Goal: Information Seeking & Learning: Learn about a topic

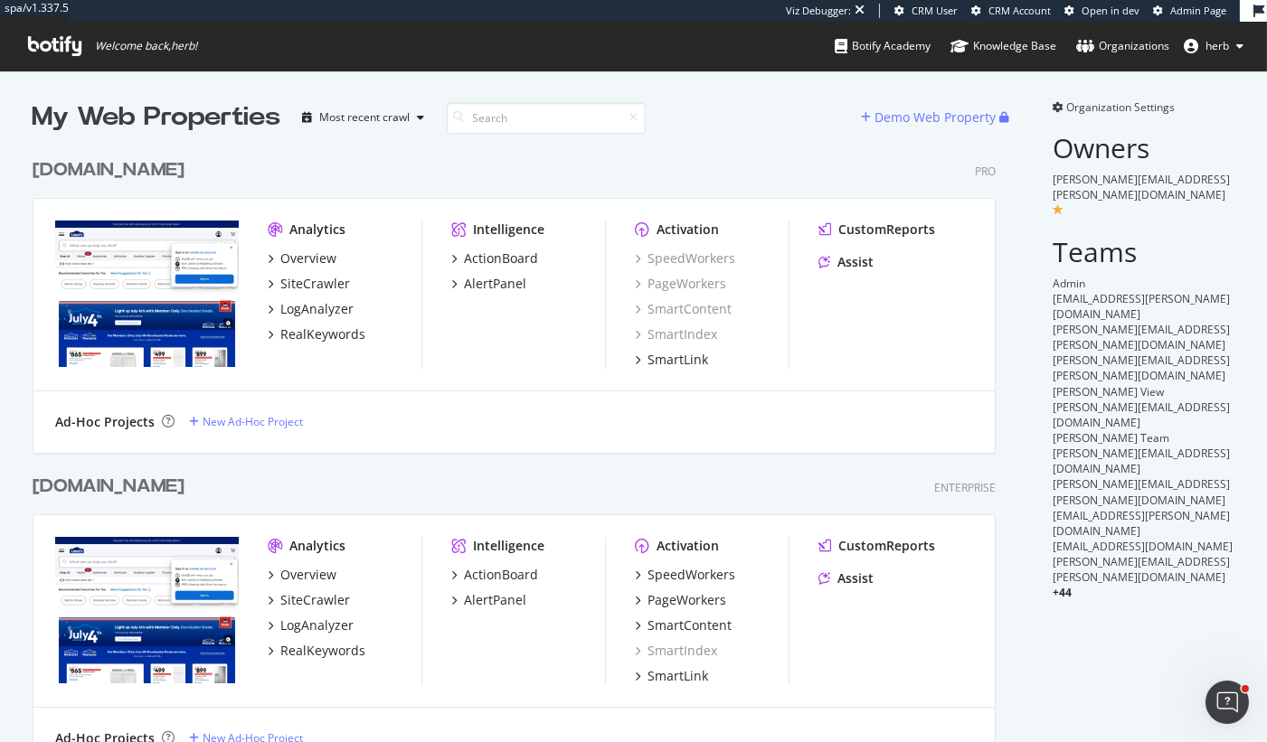
scroll to position [741, 977]
click at [311, 332] on div "RealKeywords" at bounding box center [322, 335] width 85 height 18
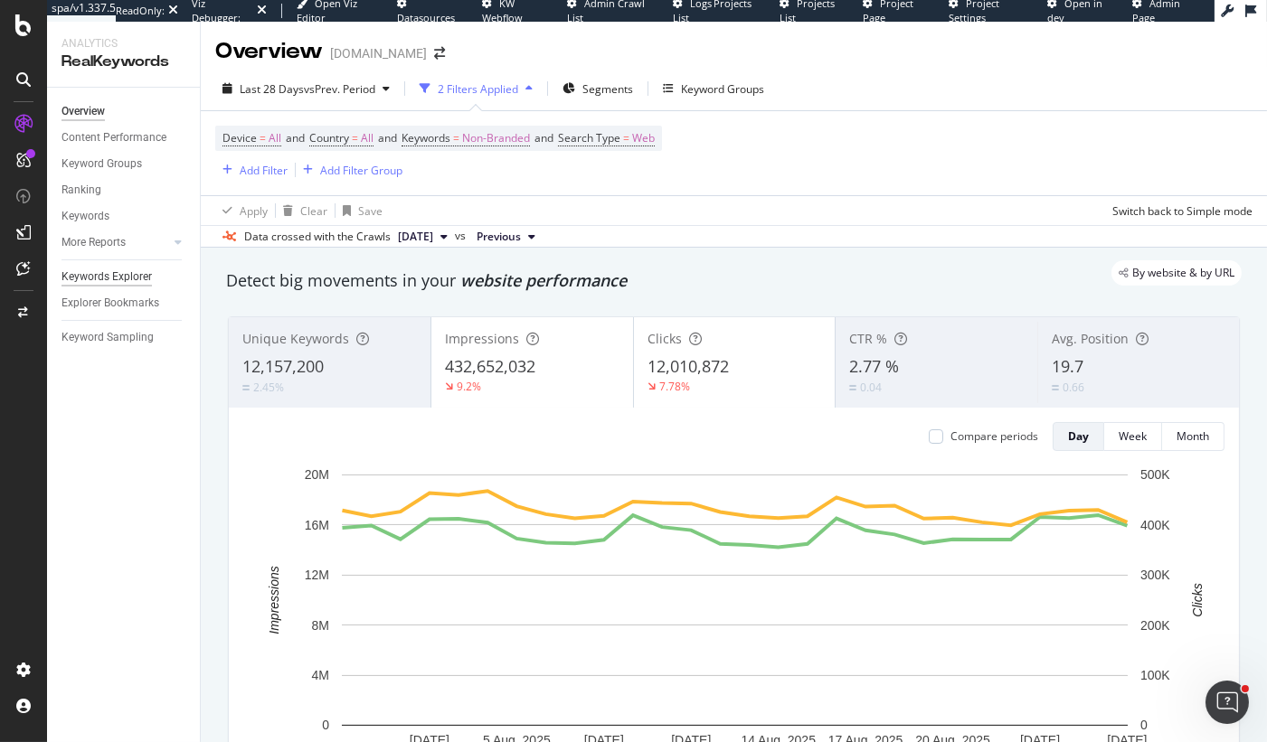
click at [101, 271] on div "Keywords Explorer" at bounding box center [106, 277] width 90 height 19
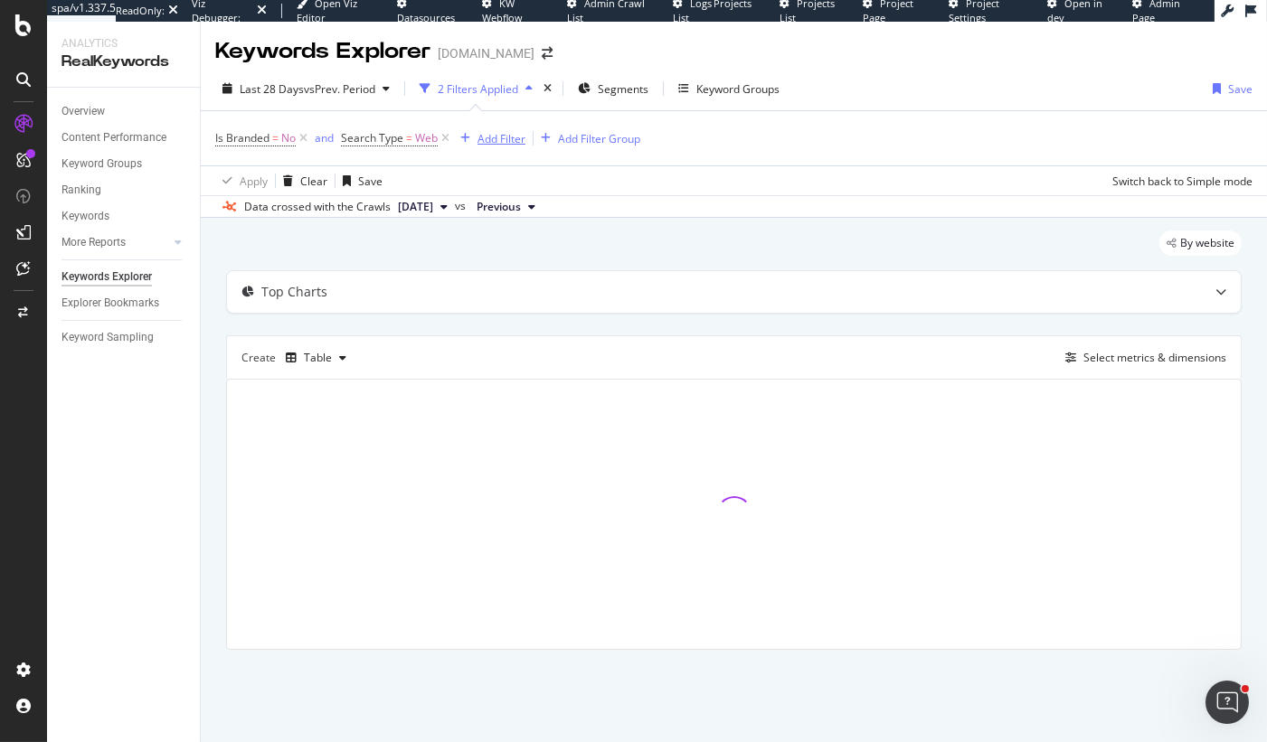
click at [490, 142] on div "Add Filter" at bounding box center [501, 138] width 48 height 15
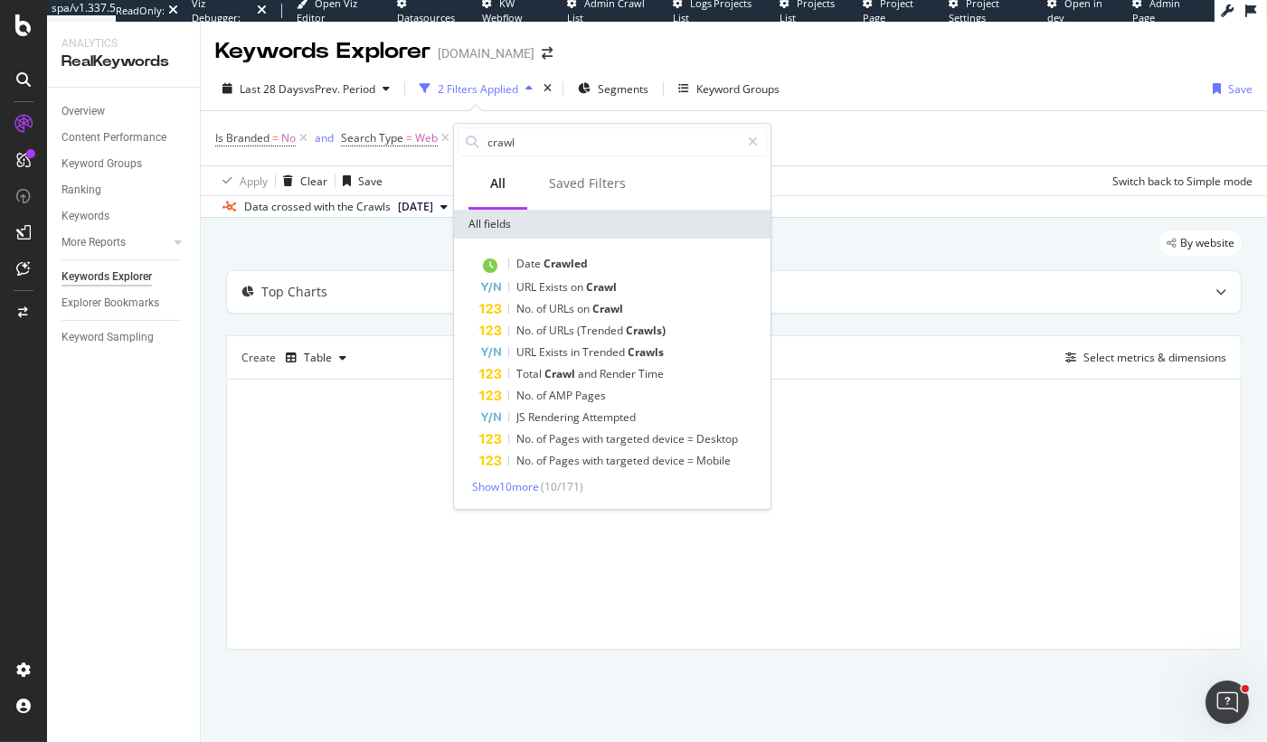
click at [497, 496] on div "Date Crawled URL Exists on Crawl No. of URLs on Crawl No. of URLs (Trended Craw…" at bounding box center [612, 374] width 316 height 270
click at [497, 490] on span "Show 10 more" at bounding box center [505, 486] width 67 height 15
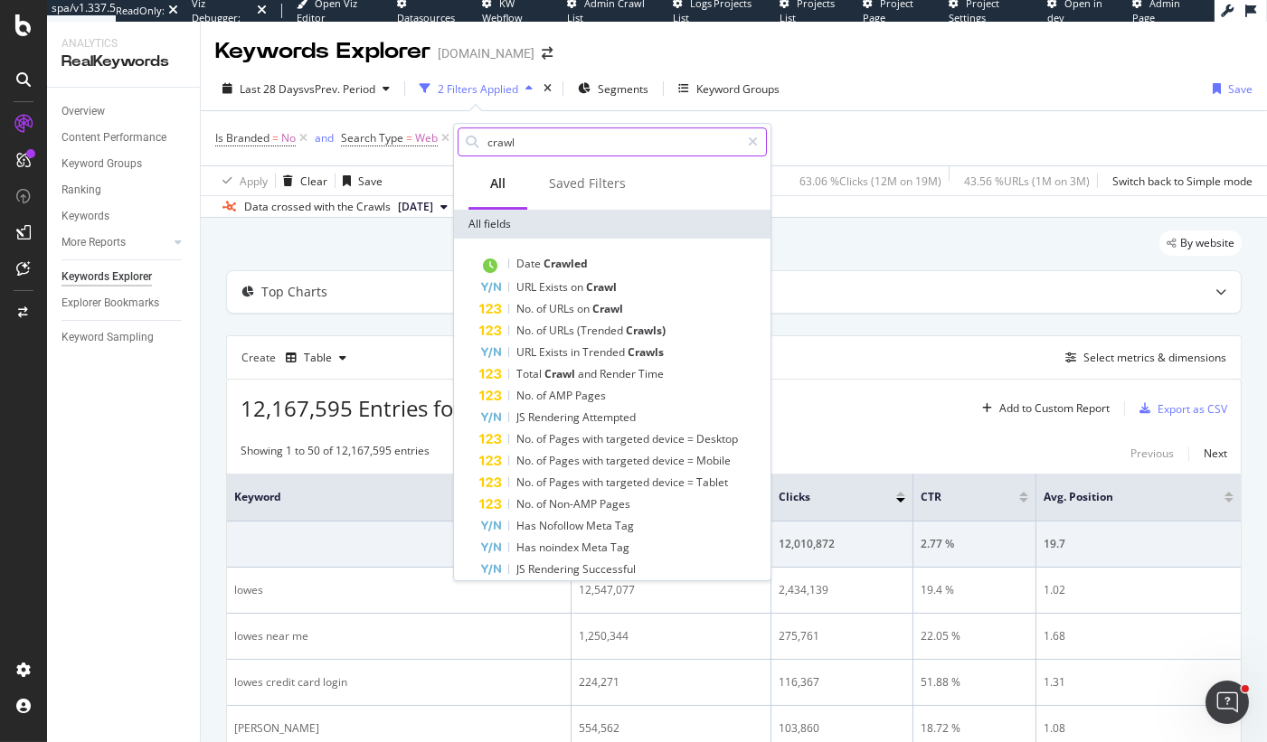
click at [565, 148] on input "crawl" at bounding box center [613, 141] width 254 height 27
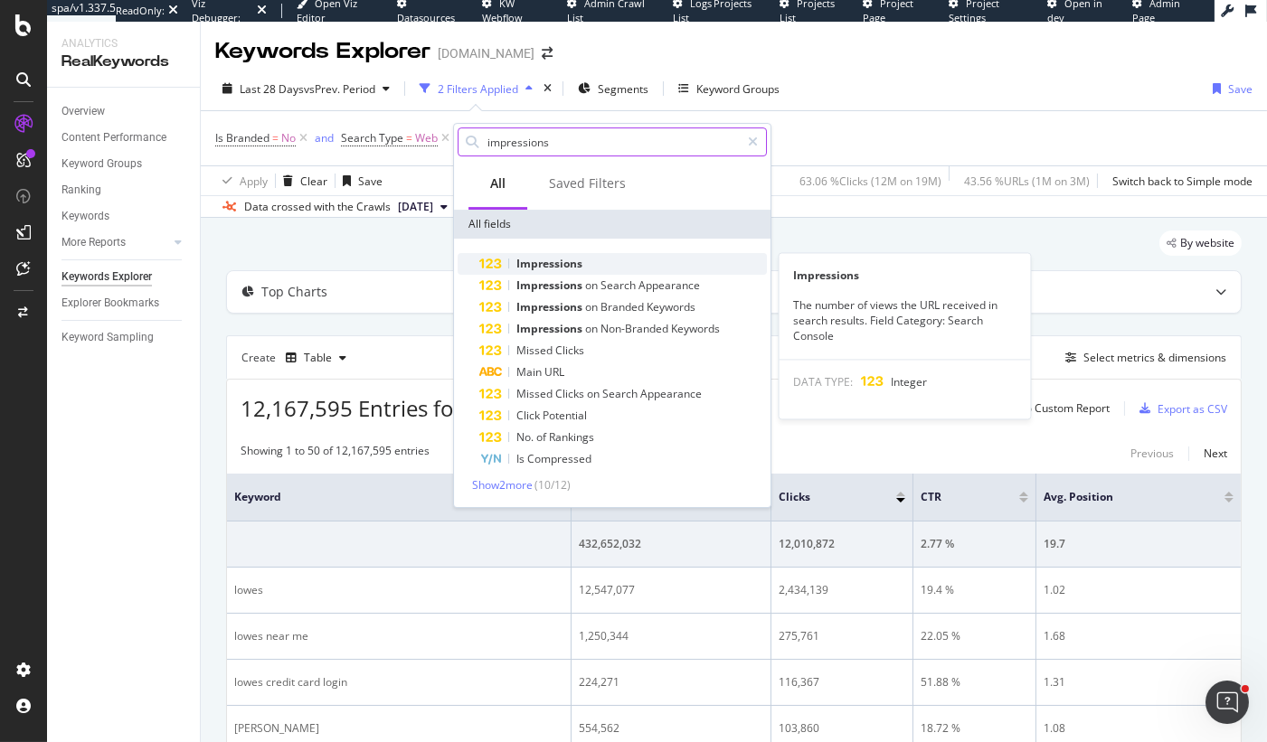
type input "impressions"
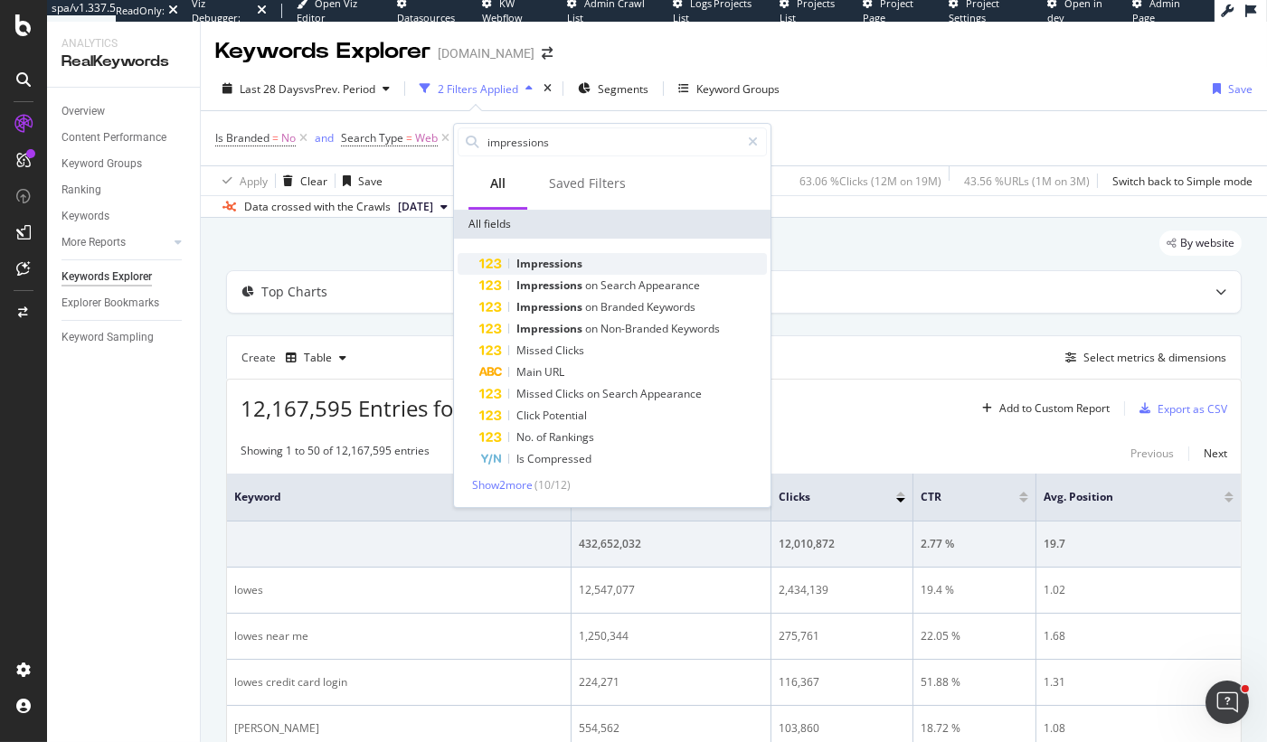
click at [562, 260] on span "Impressions" at bounding box center [549, 263] width 66 height 15
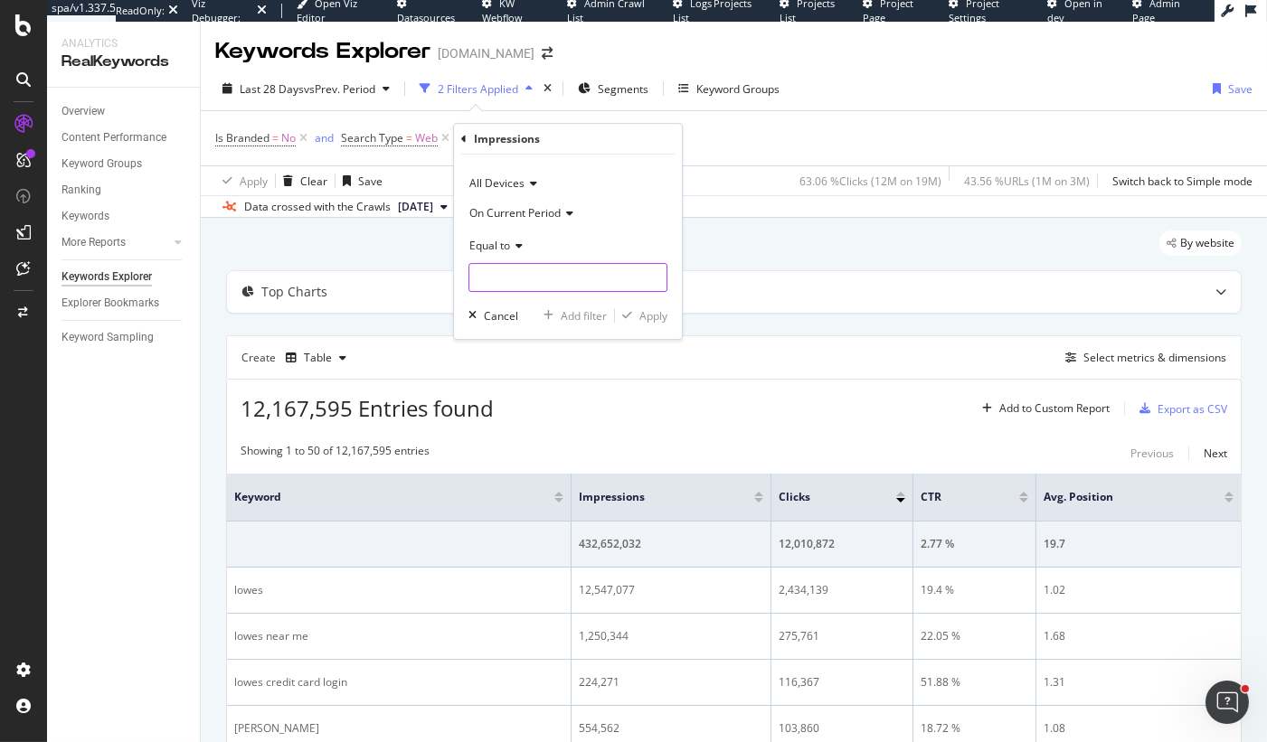
click at [549, 287] on input "number" at bounding box center [567, 277] width 199 height 29
click at [516, 210] on span "On Current Period" at bounding box center [514, 212] width 91 height 15
click at [548, 242] on span "On Current Period" at bounding box center [526, 249] width 99 height 15
click at [524, 277] on input "number" at bounding box center [567, 277] width 199 height 29
type input "0"
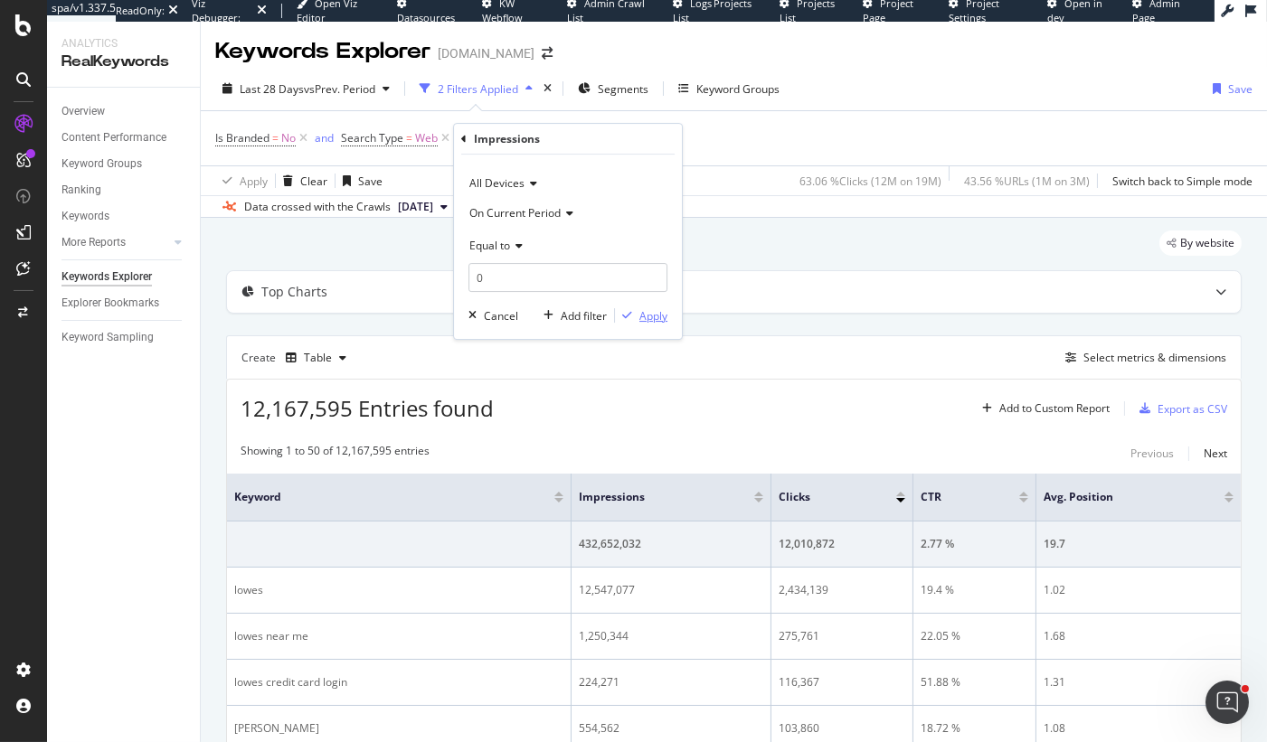
click at [639, 315] on div "Apply" at bounding box center [653, 315] width 28 height 15
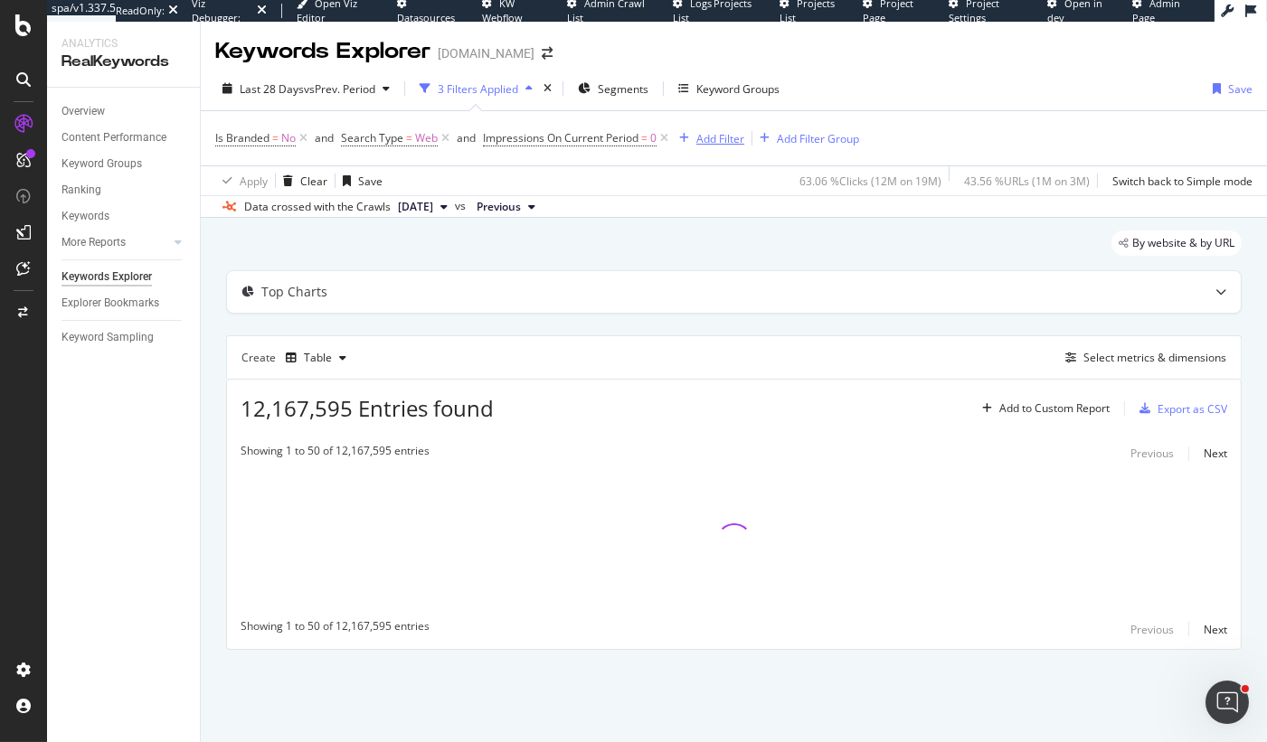
click at [699, 147] on div "Add Filter" at bounding box center [708, 138] width 72 height 20
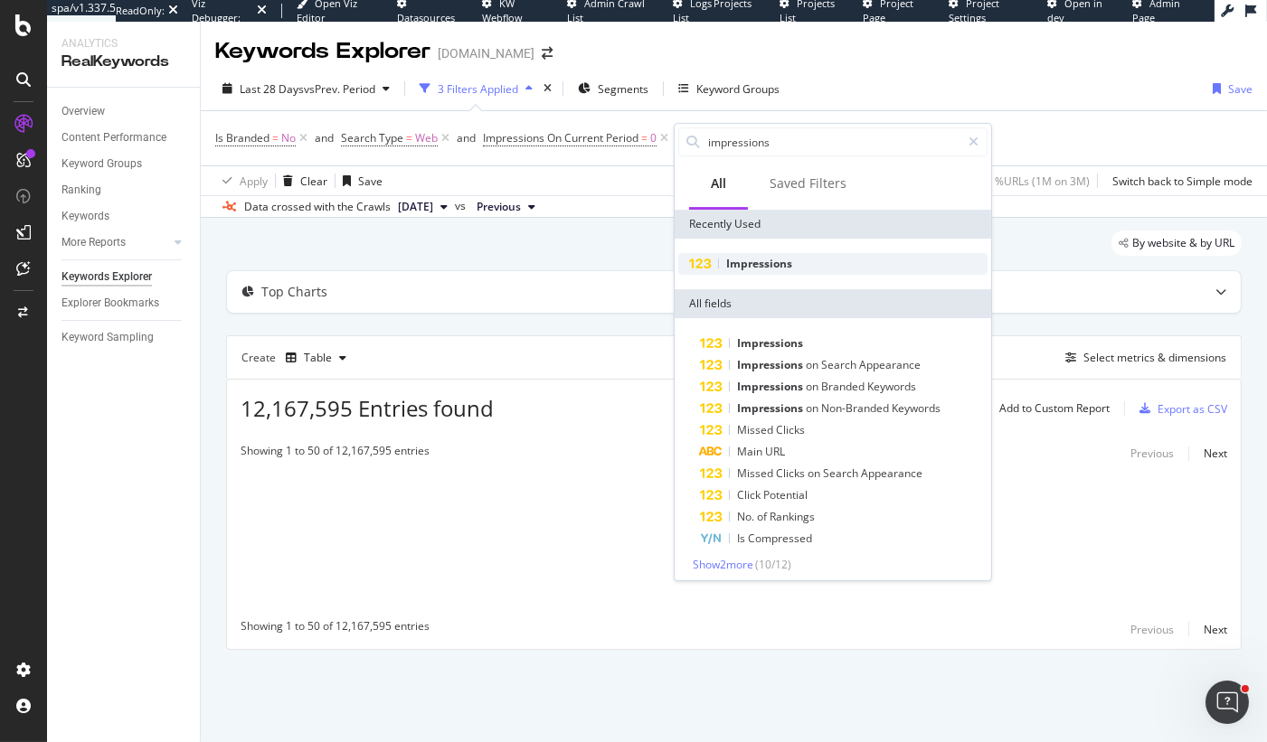
click at [739, 253] on div "Impressions" at bounding box center [832, 264] width 309 height 22
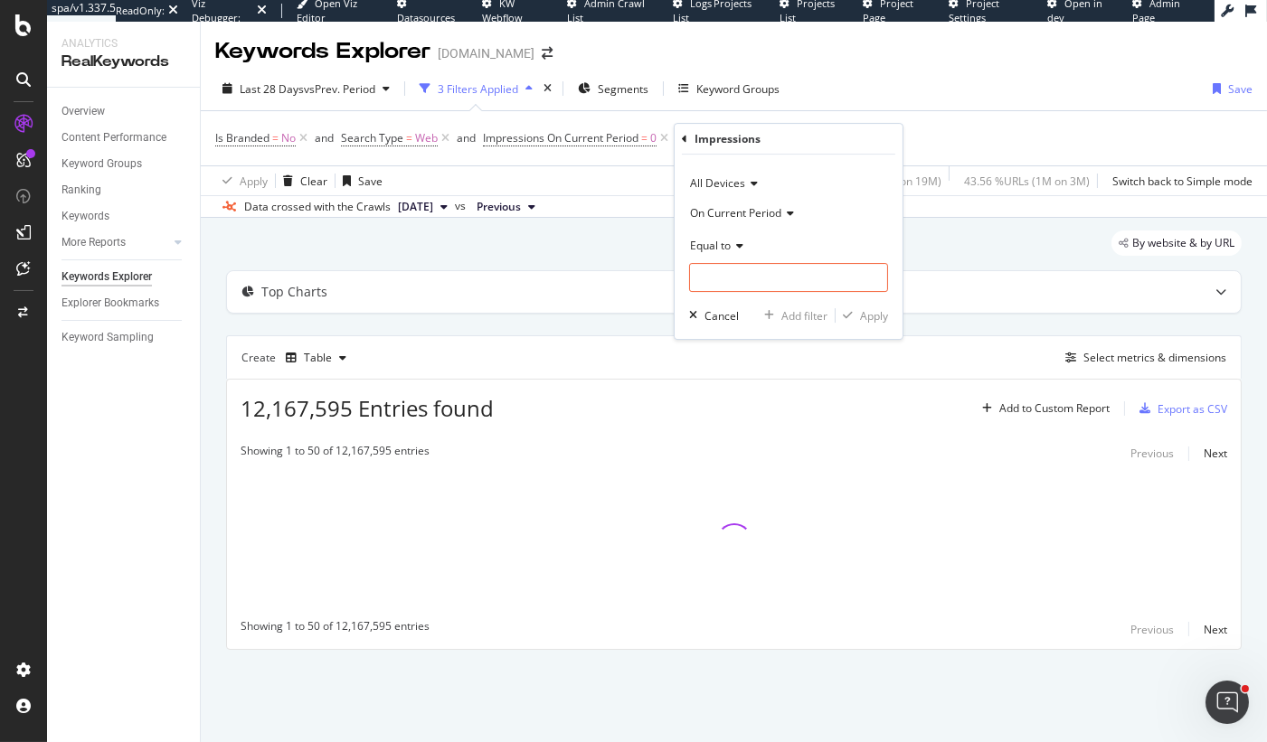
click at [753, 207] on span "On Current Period" at bounding box center [735, 212] width 91 height 15
click at [750, 266] on span "On Compared Period" at bounding box center [751, 273] width 106 height 15
click at [749, 261] on div "Equal to" at bounding box center [788, 261] width 199 height 61
click at [748, 270] on input "number" at bounding box center [788, 277] width 199 height 29
type input "0"
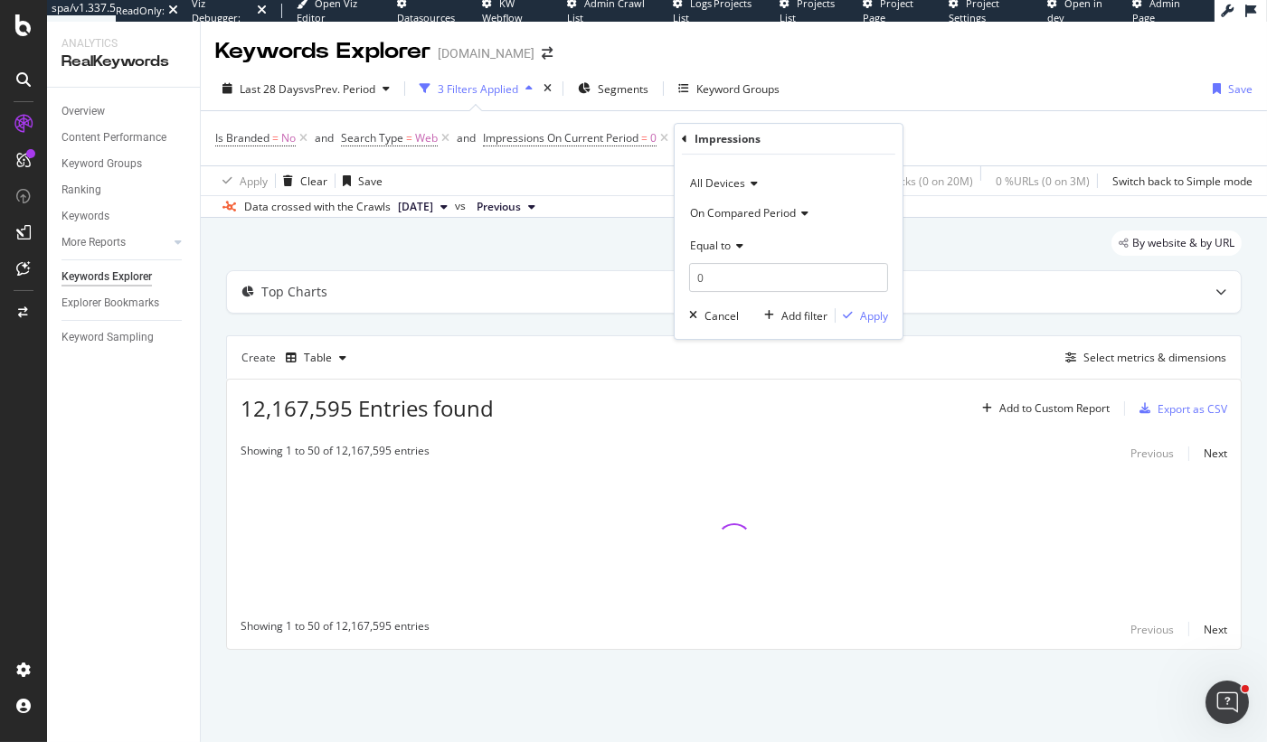
click at [820, 246] on div "Equal to" at bounding box center [788, 245] width 199 height 29
click at [798, 246] on div "Equal to" at bounding box center [788, 245] width 199 height 29
click at [849, 318] on icon "button" at bounding box center [848, 315] width 10 height 11
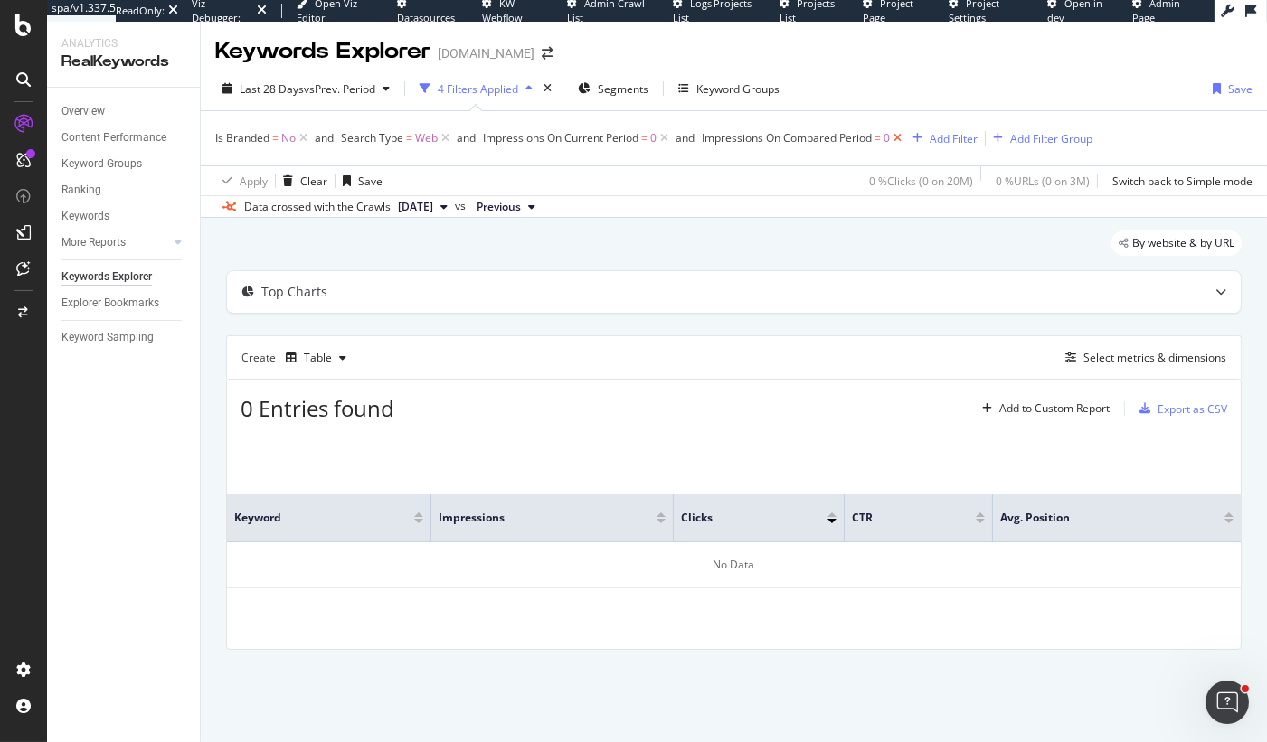
click at [904, 137] on icon at bounding box center [897, 138] width 15 height 18
click at [661, 139] on icon at bounding box center [663, 138] width 15 height 18
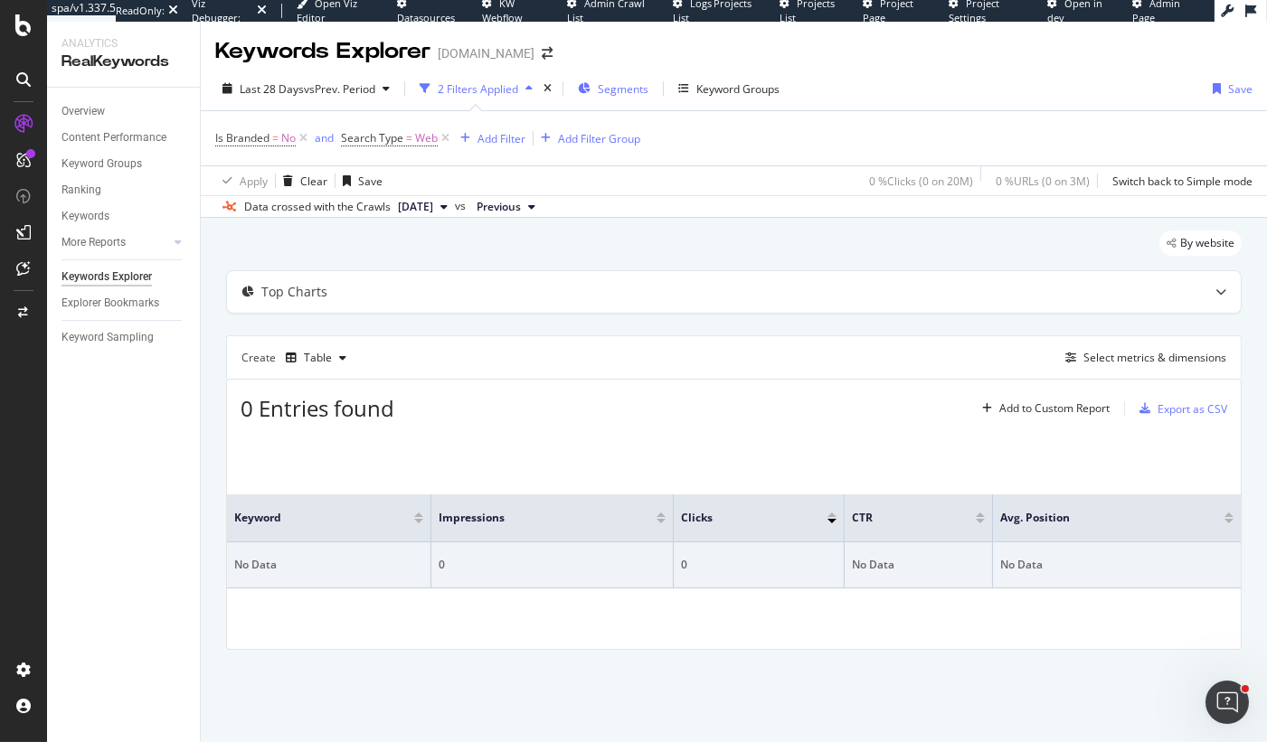
click at [623, 94] on span "Segments" at bounding box center [623, 88] width 51 height 15
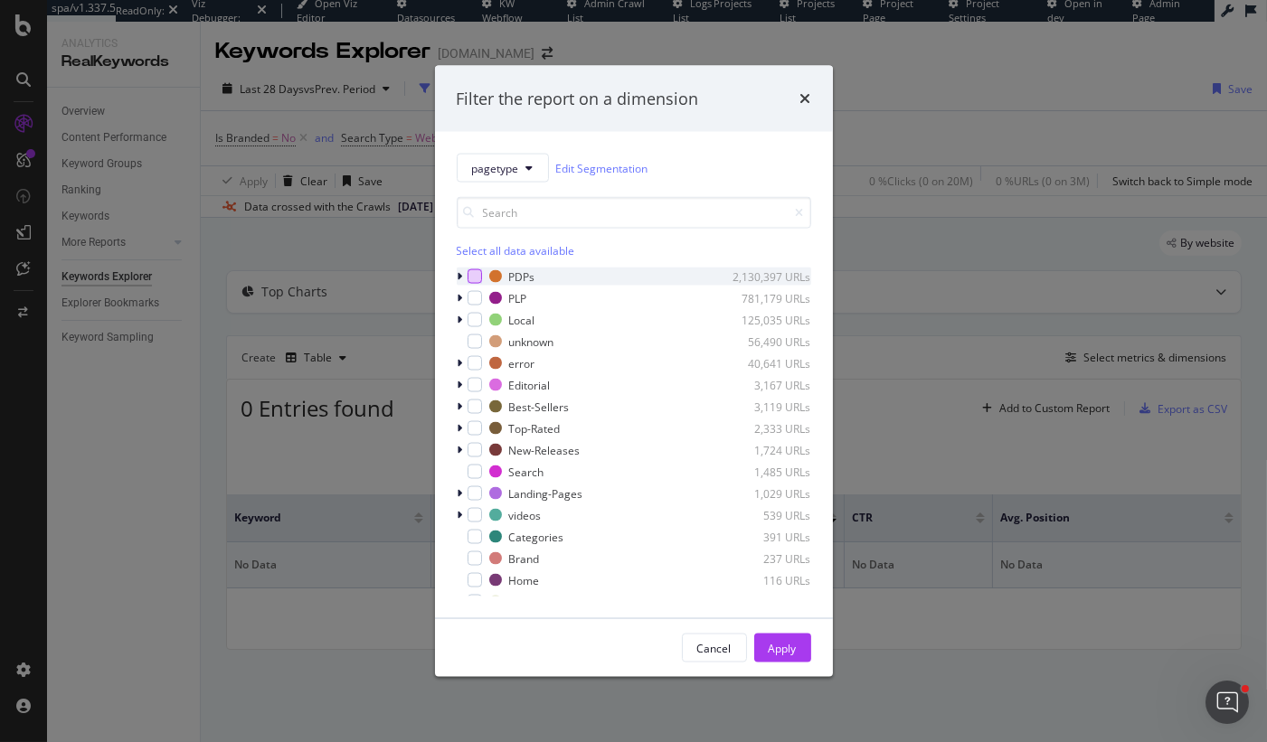
click at [478, 277] on div "modal" at bounding box center [474, 276] width 14 height 14
click at [803, 96] on icon "times" at bounding box center [805, 98] width 11 height 14
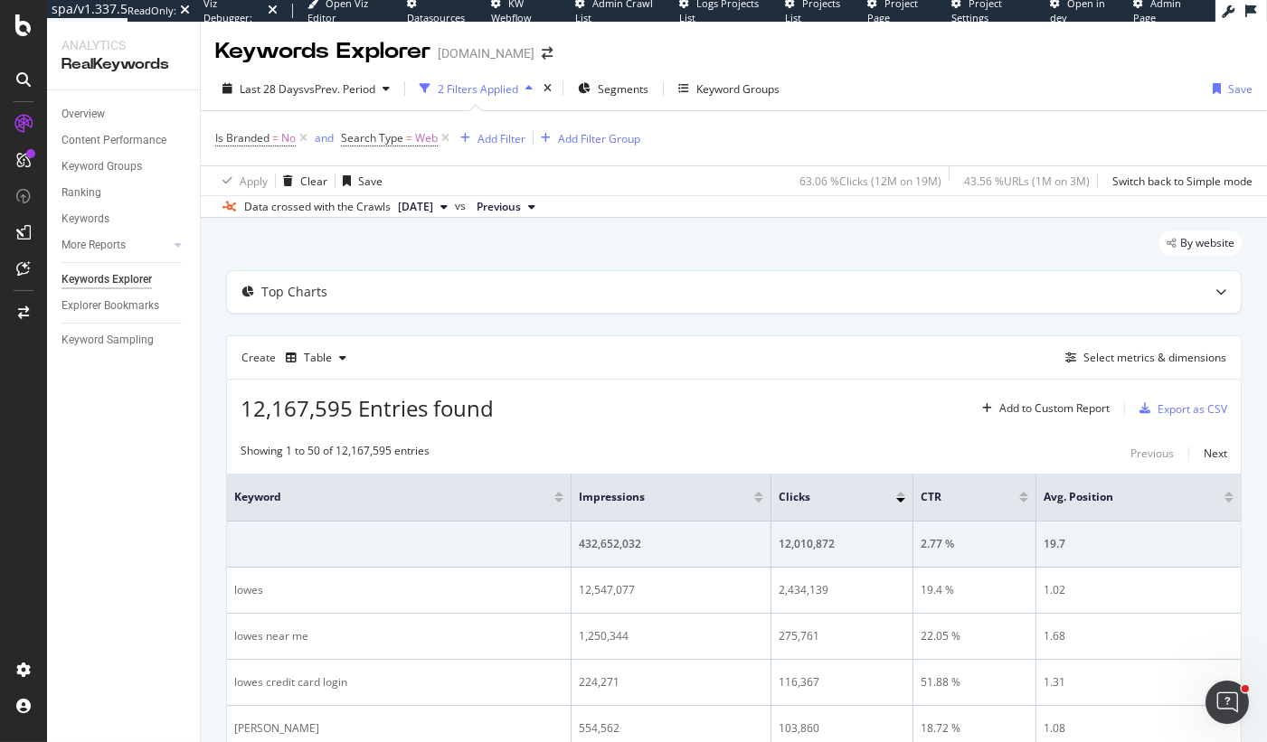
click at [754, 492] on div at bounding box center [758, 494] width 9 height 5
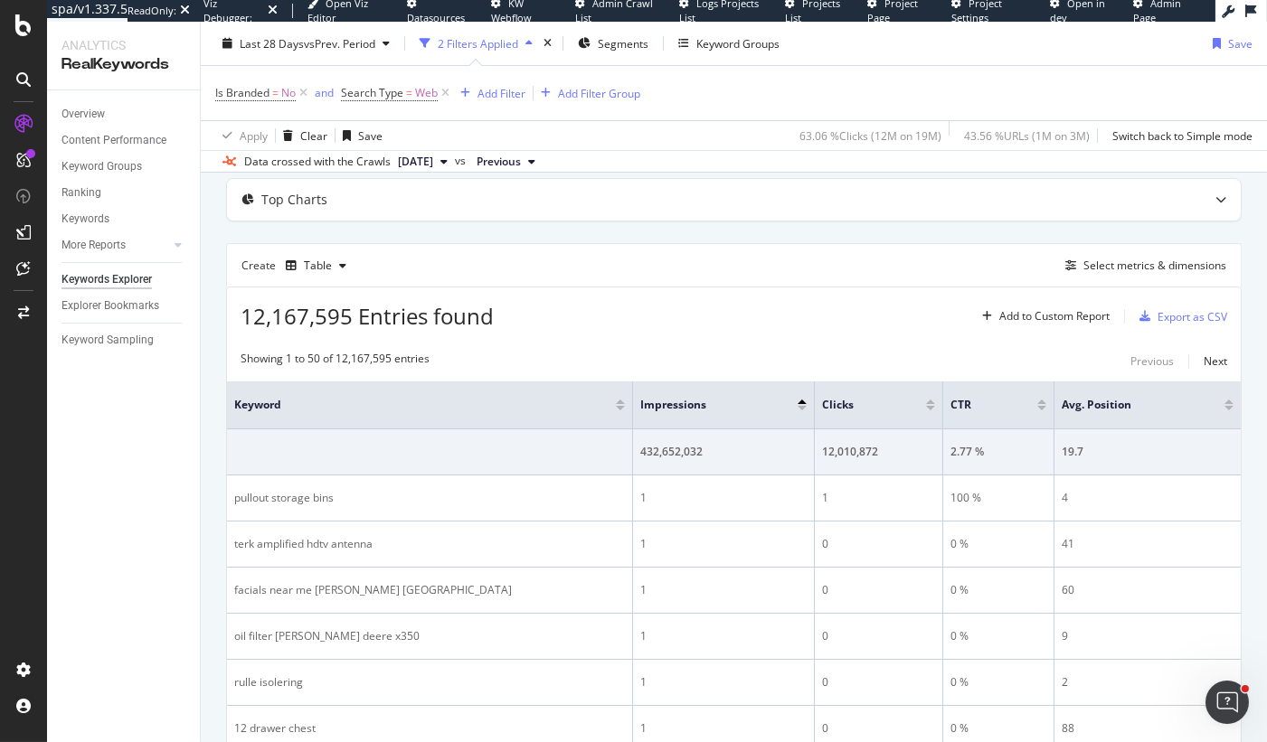
scroll to position [90, 0]
click at [1094, 275] on div "Select metrics & dimensions" at bounding box center [1142, 268] width 168 height 20
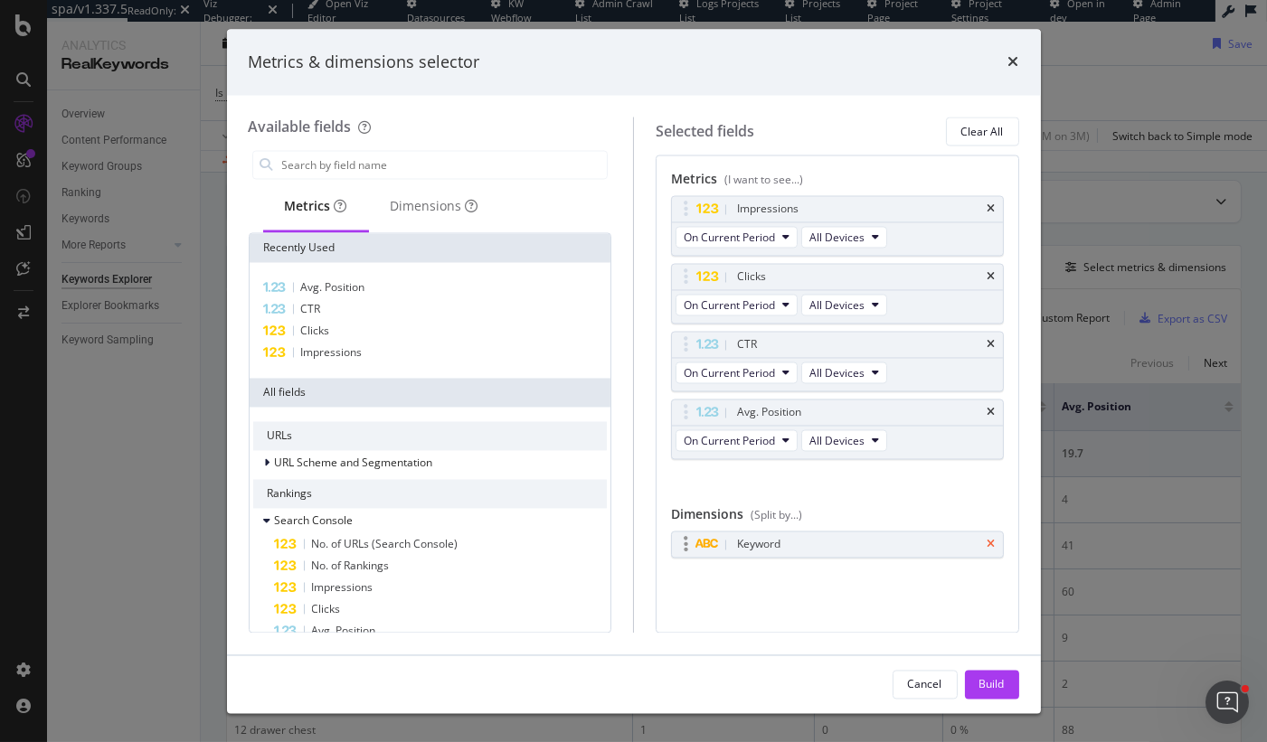
click at [994, 540] on icon "times" at bounding box center [991, 545] width 8 height 11
click at [429, 212] on div "Dimensions" at bounding box center [435, 207] width 88 height 18
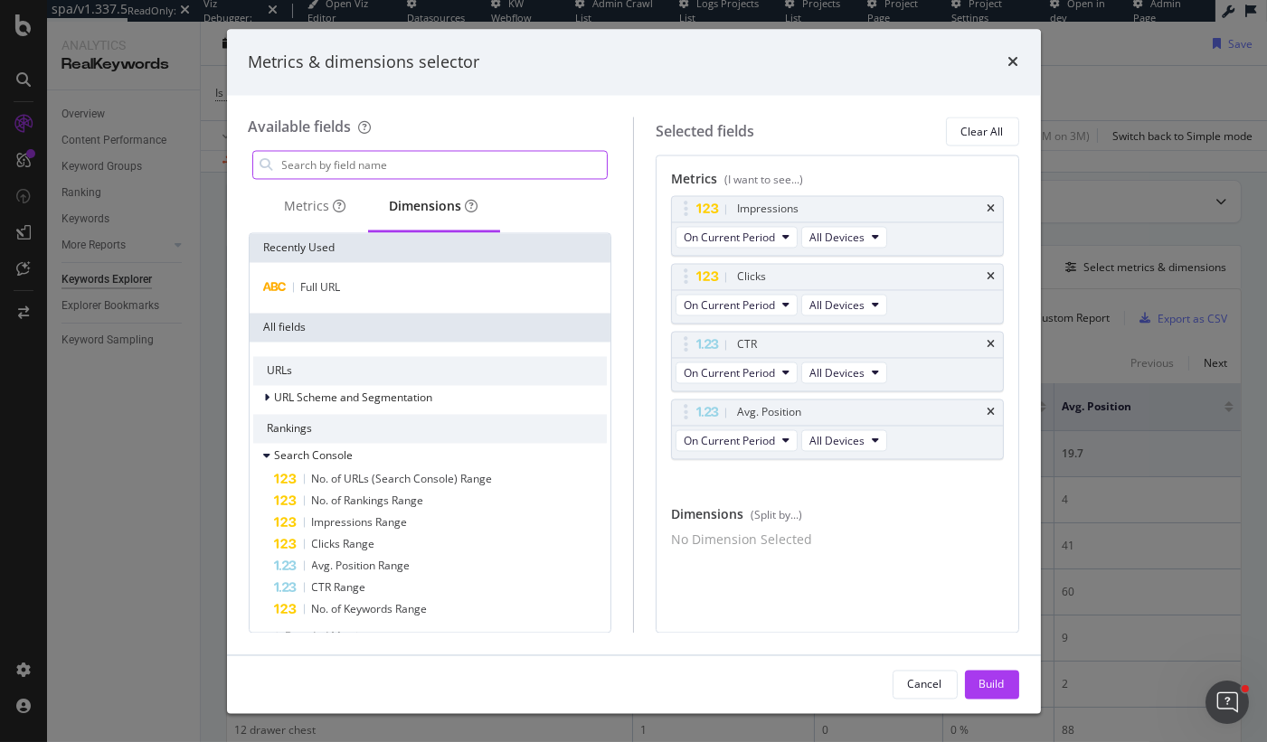
click at [330, 156] on input "modal" at bounding box center [443, 165] width 327 height 27
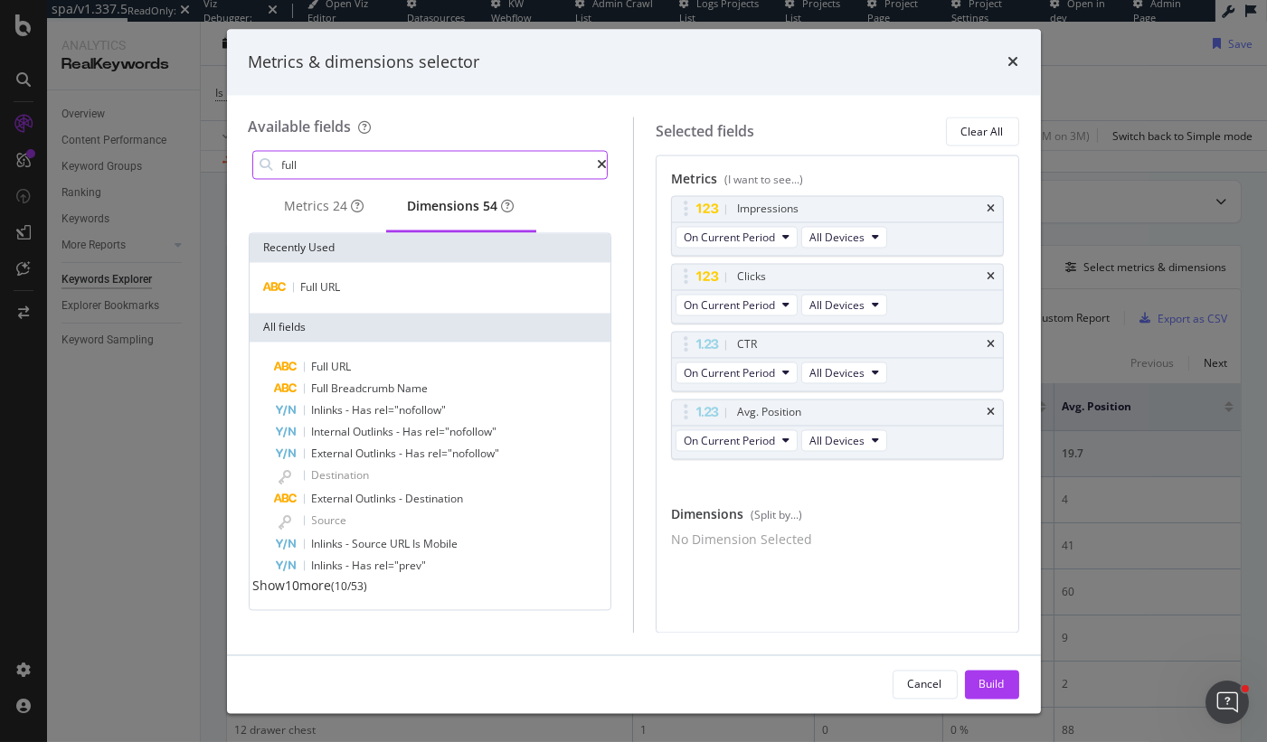
type input "full"
click at [327, 281] on div "Full URL" at bounding box center [431, 288] width 362 height 51
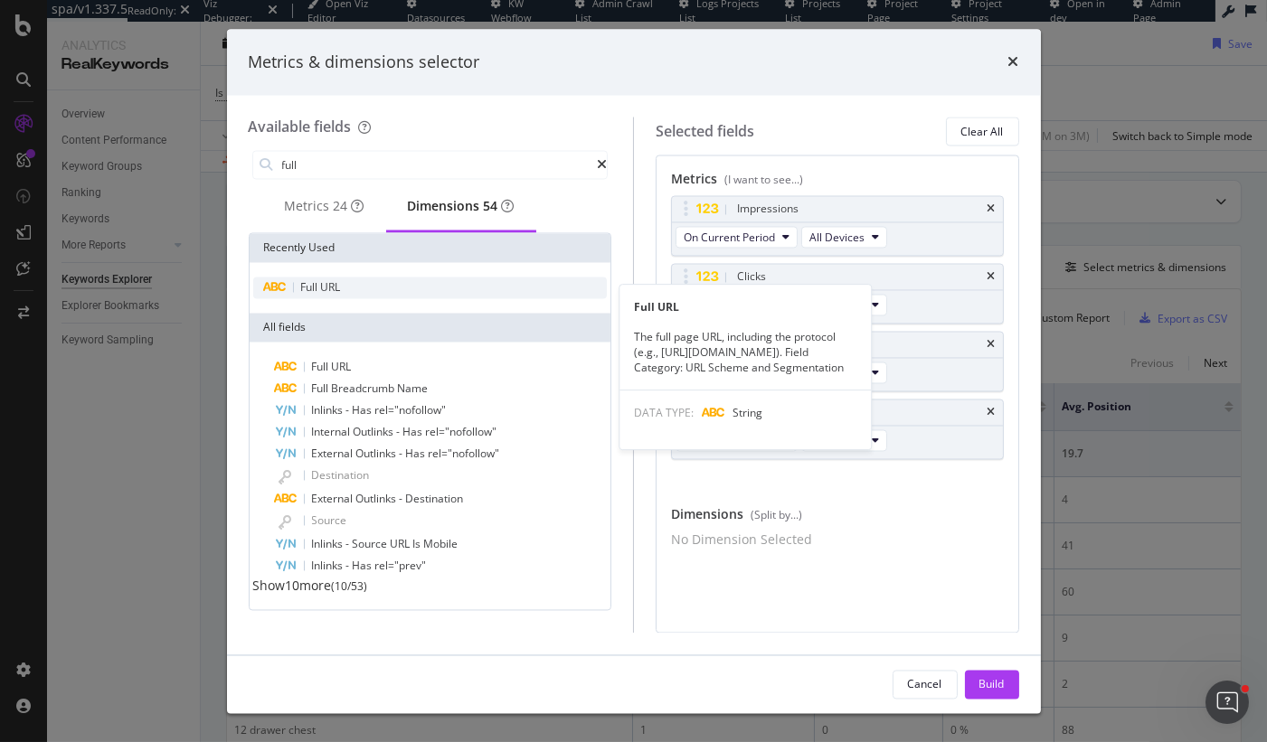
click at [324, 296] on span "URL" at bounding box center [331, 287] width 20 height 15
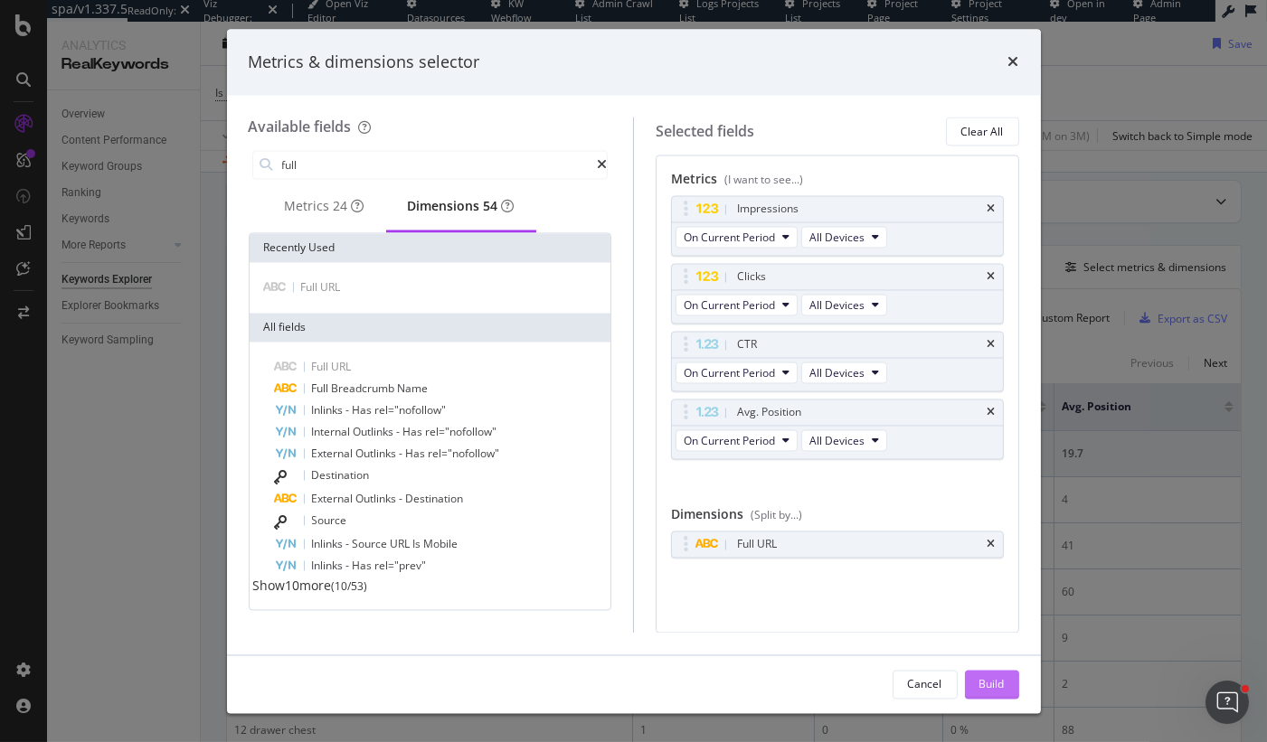
click at [982, 682] on div "Build" at bounding box center [991, 683] width 25 height 15
